Goal: Task Accomplishment & Management: Manage account settings

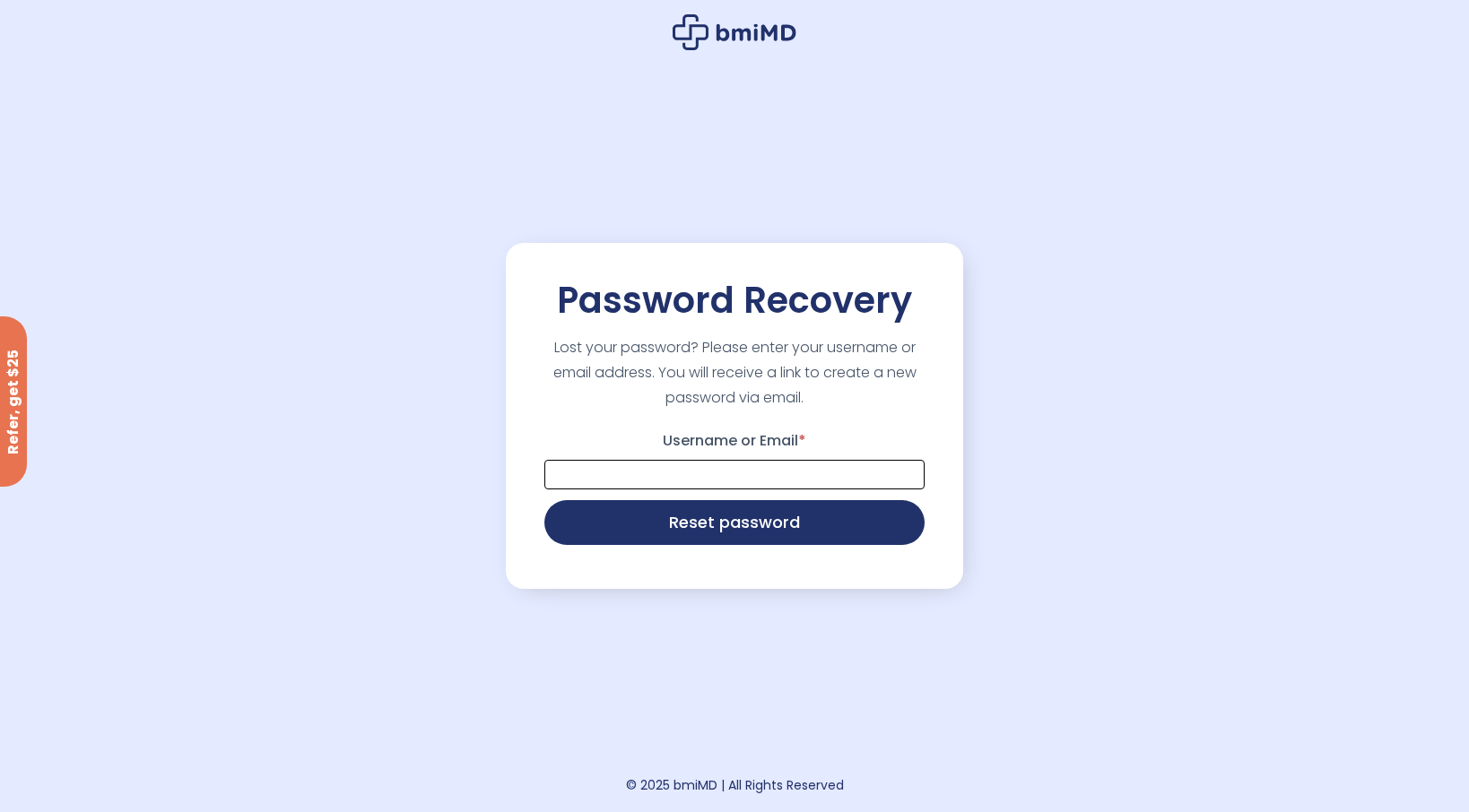
click at [727, 469] on input "Username or Email *" at bounding box center [734, 475] width 380 height 30
type input "**********"
click at [544, 500] on button "Reset password" at bounding box center [734, 523] width 380 height 45
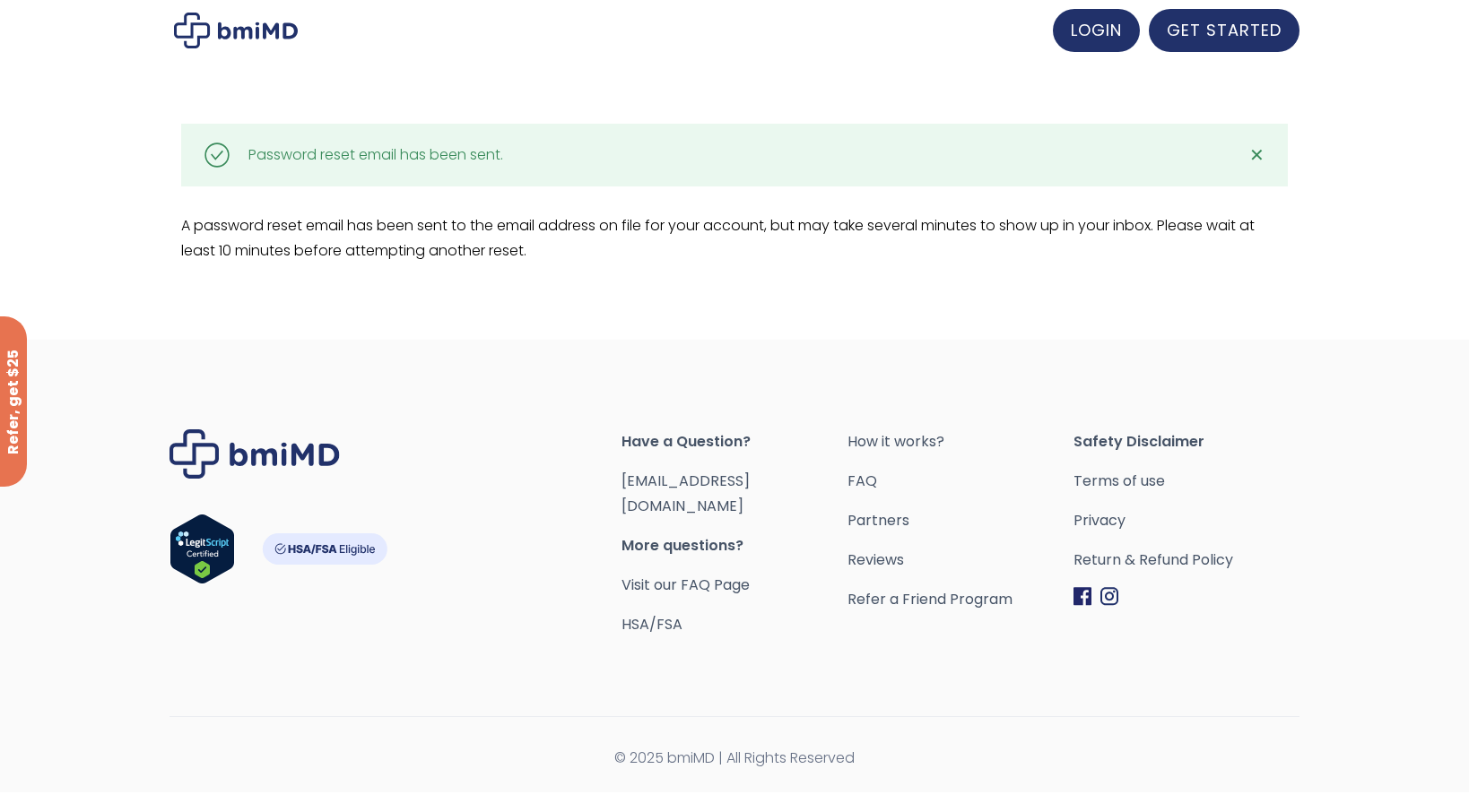
click at [1086, 57] on div at bounding box center [734, 30] width 1469 height 61
click at [1103, 47] on link "LOGIN" at bounding box center [1095, 28] width 87 height 43
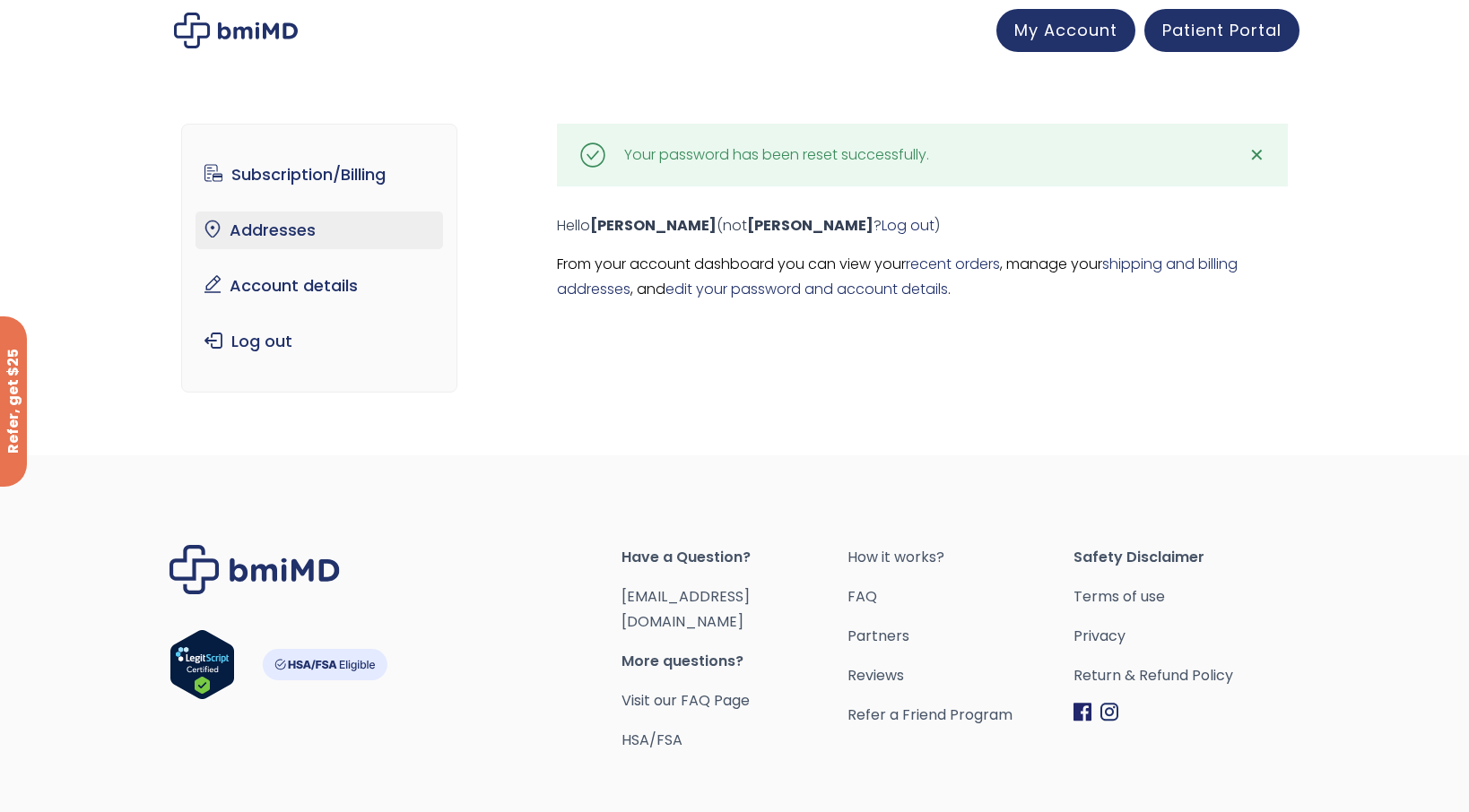
click at [325, 236] on link "Addresses" at bounding box center [319, 231] width 248 height 37
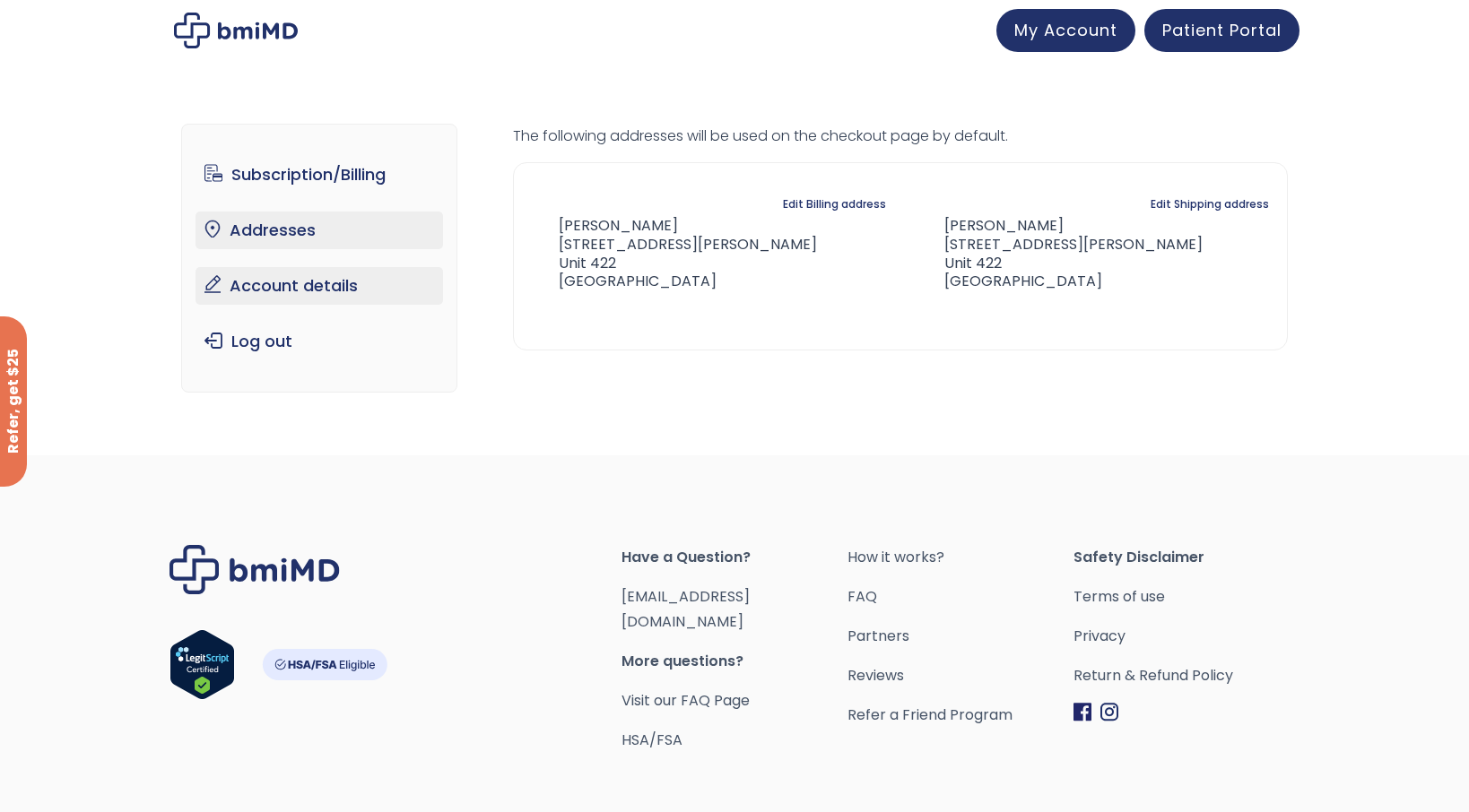
click at [324, 278] on link "Account details" at bounding box center [319, 286] width 248 height 37
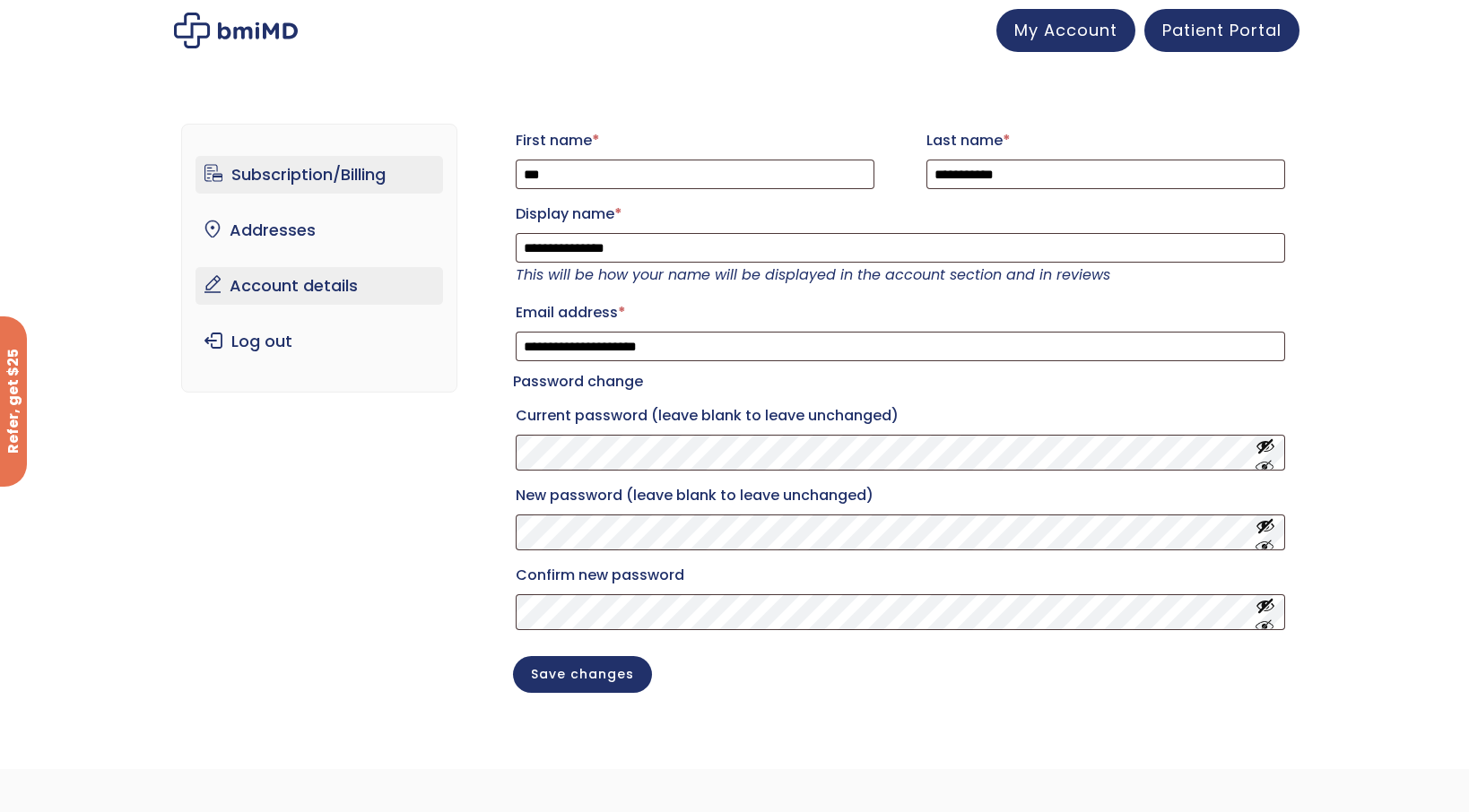
click at [346, 180] on link "Subscription/Billing" at bounding box center [319, 175] width 248 height 37
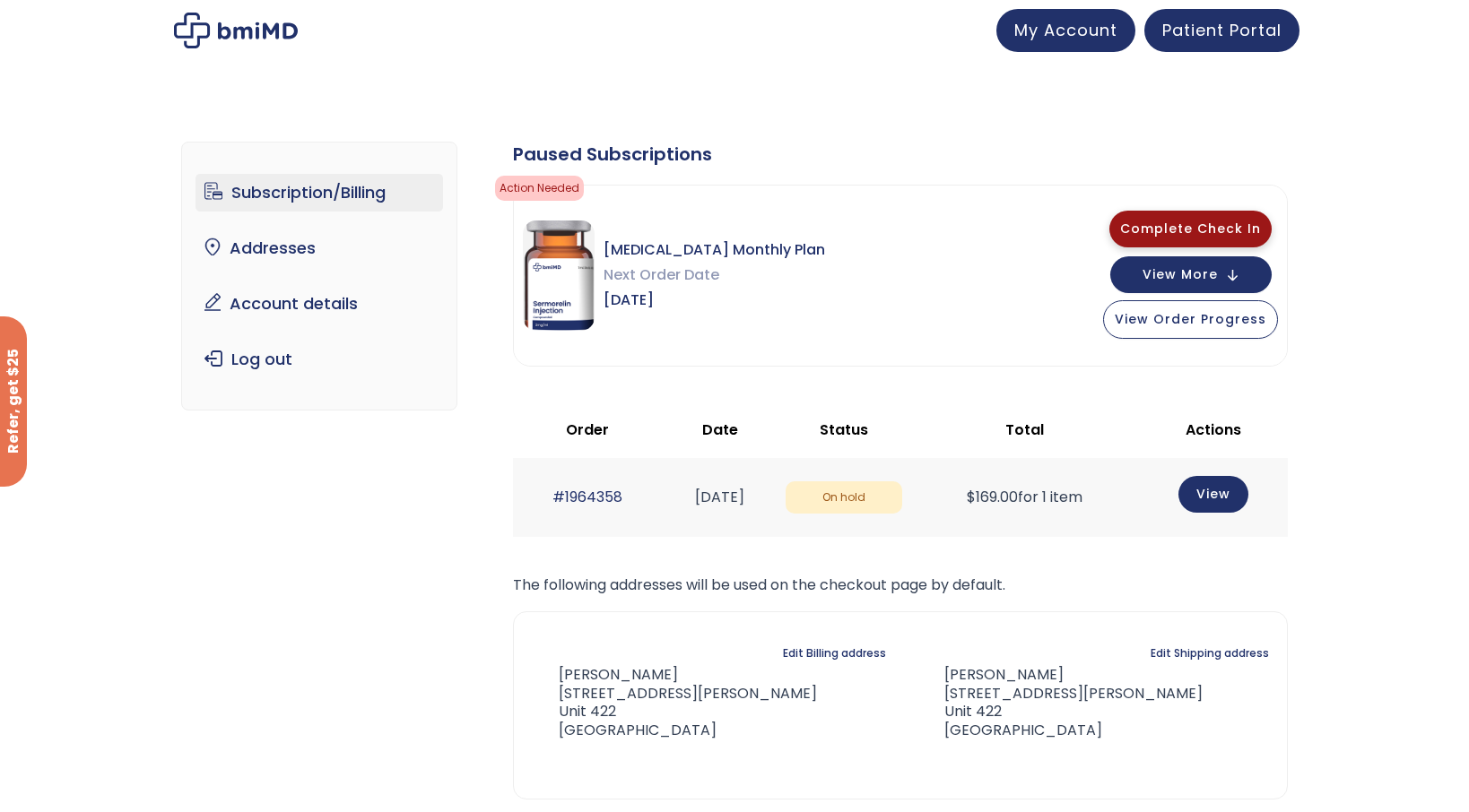
click at [1195, 231] on span "Complete Check In" at bounding box center [1190, 228] width 141 height 18
